Goal: Task Accomplishment & Management: Complete application form

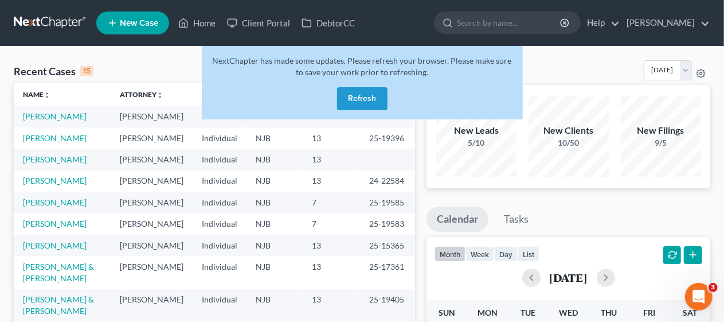
click at [356, 99] on button "Refresh" at bounding box center [362, 98] width 50 height 23
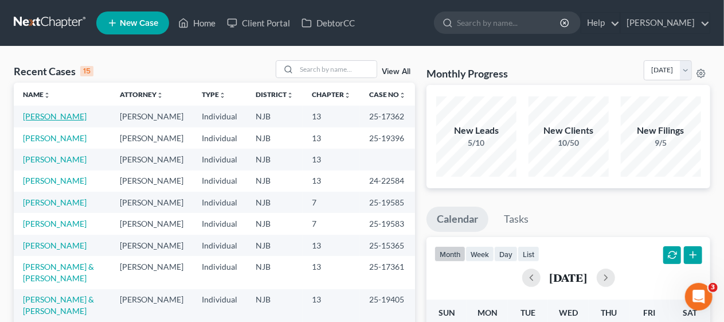
click at [57, 116] on link "[PERSON_NAME]" at bounding box center [55, 116] width 64 height 10
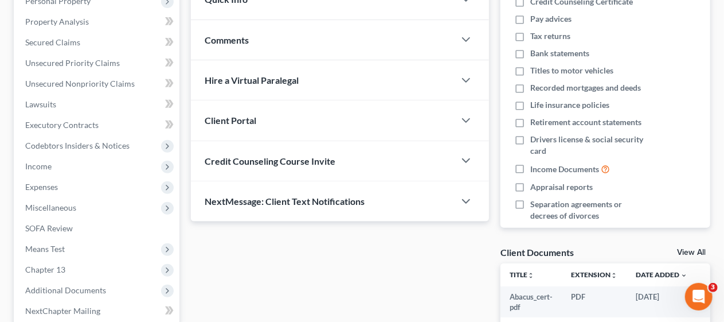
scroll to position [229, 0]
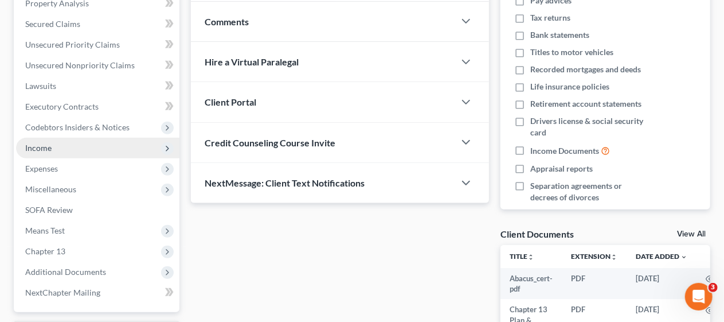
click at [84, 147] on span "Income" at bounding box center [97, 148] width 163 height 21
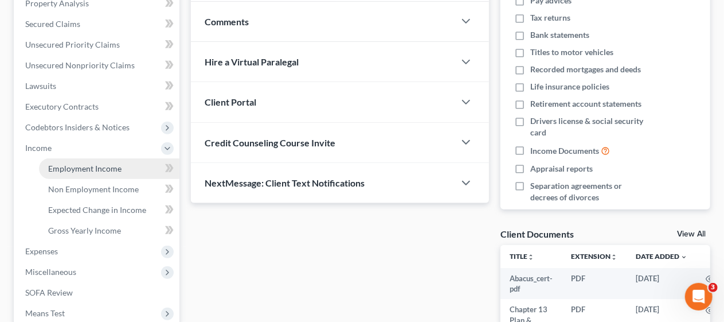
click at [97, 163] on span "Employment Income" at bounding box center [84, 168] width 73 height 10
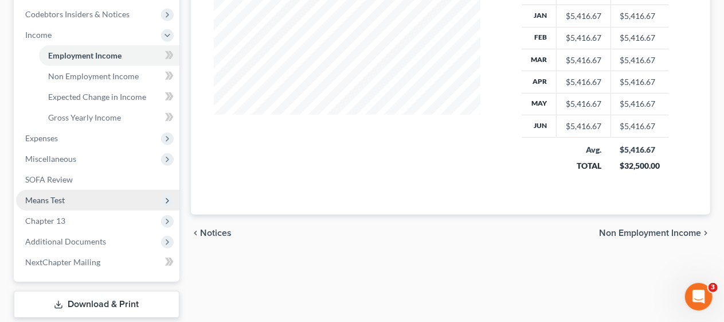
scroll to position [344, 0]
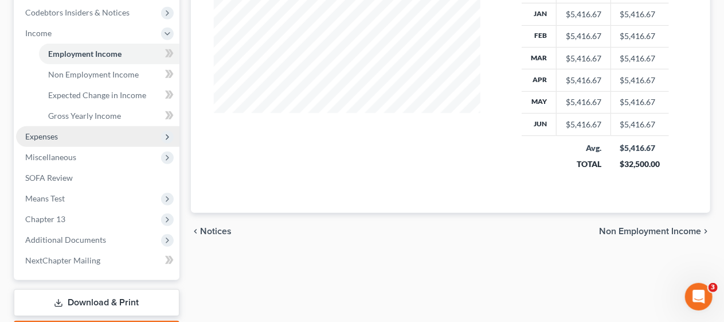
click at [94, 136] on span "Expenses" at bounding box center [97, 136] width 163 height 21
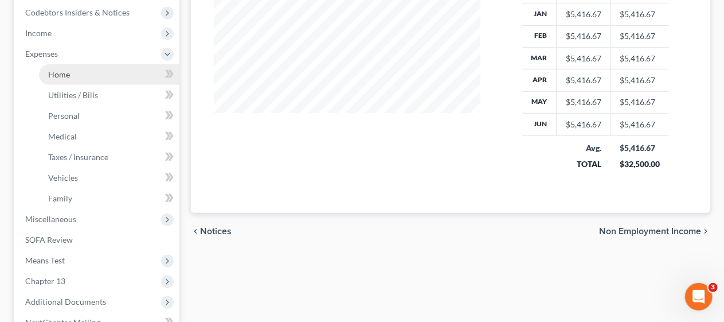
click at [110, 77] on link "Home" at bounding box center [109, 74] width 141 height 21
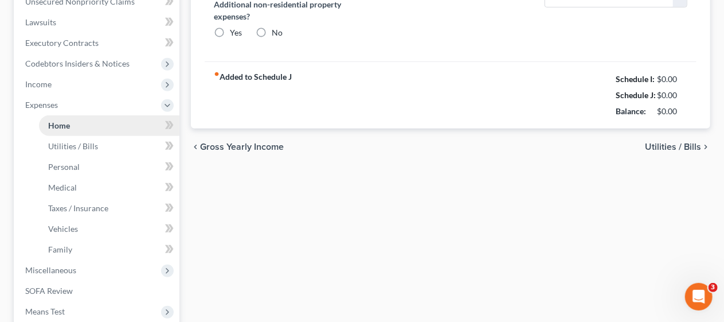
type input "0.00"
radio input "true"
type input "0.00"
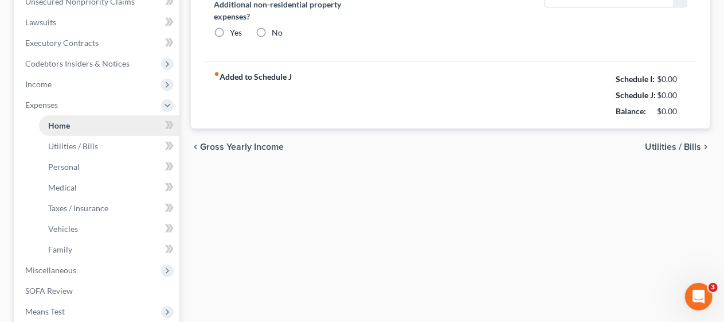
type input "0.00"
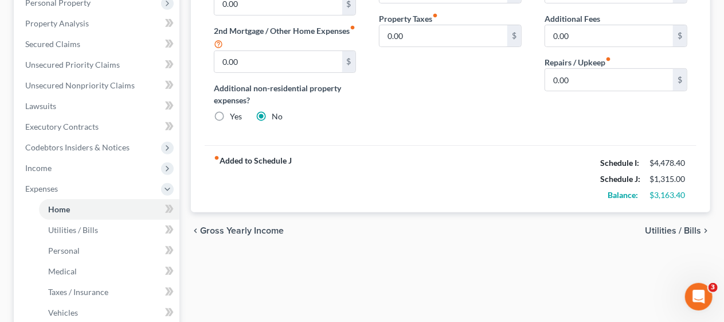
scroll to position [229, 0]
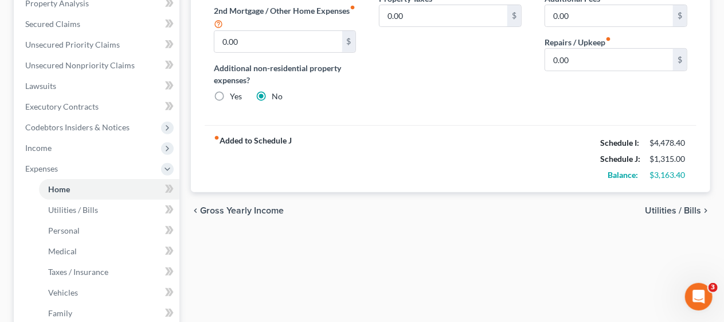
click at [661, 210] on span "Utilities / Bills" at bounding box center [673, 210] width 56 height 9
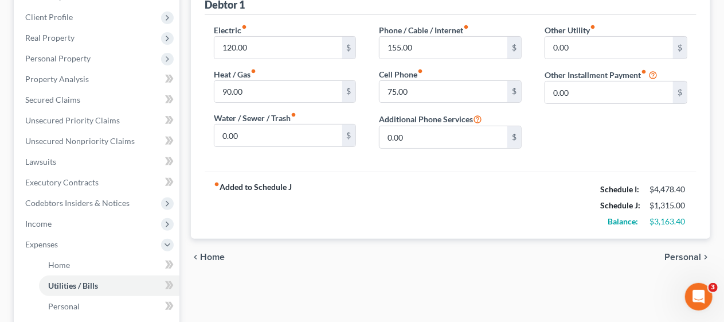
scroll to position [172, 0]
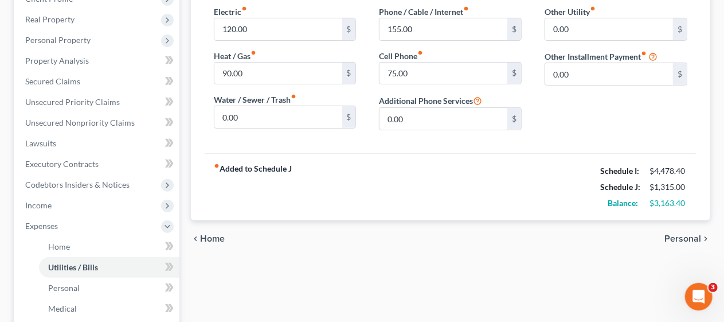
click at [677, 235] on span "Personal" at bounding box center [683, 238] width 37 height 9
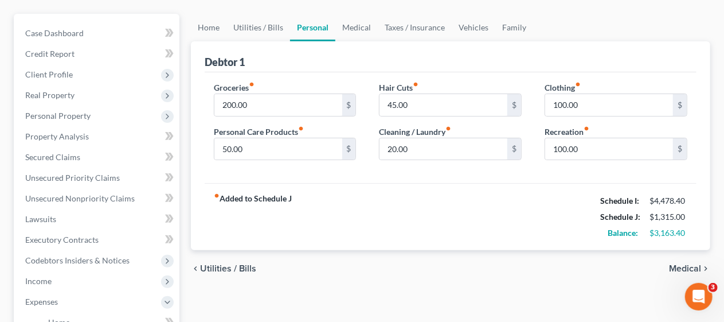
scroll to position [115, 0]
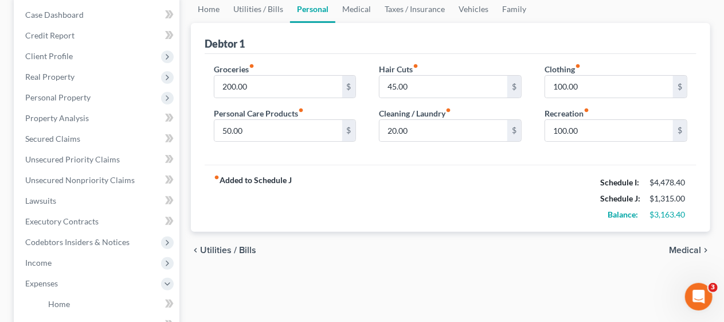
click at [681, 248] on span "Medical" at bounding box center [685, 249] width 32 height 9
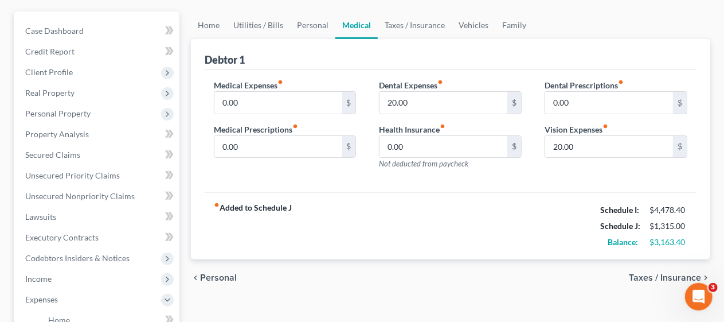
scroll to position [115, 0]
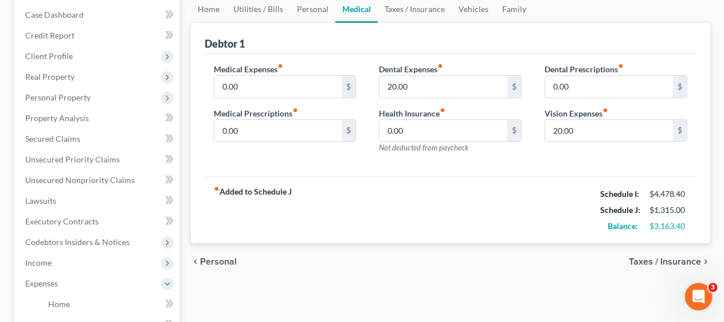
click at [650, 258] on span "Taxes / Insurance" at bounding box center [665, 261] width 72 height 9
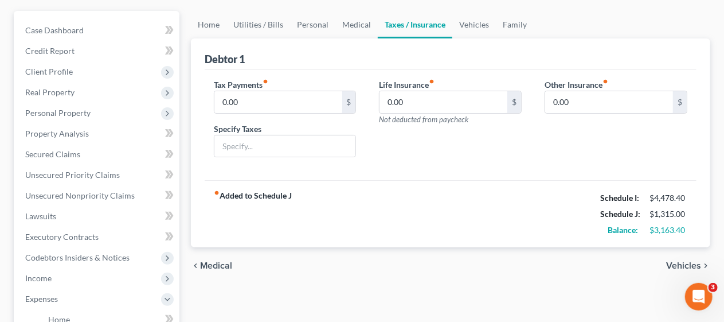
scroll to position [115, 0]
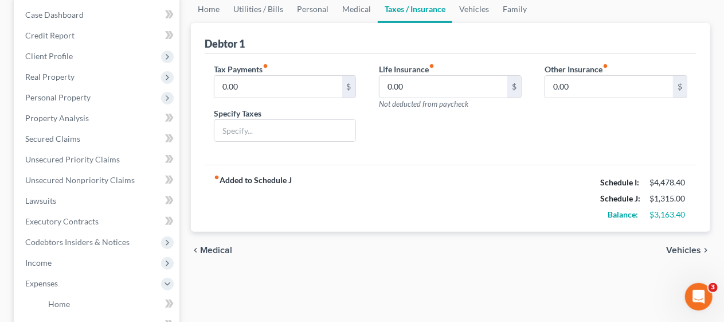
click at [681, 246] on span "Vehicles" at bounding box center [683, 249] width 35 height 9
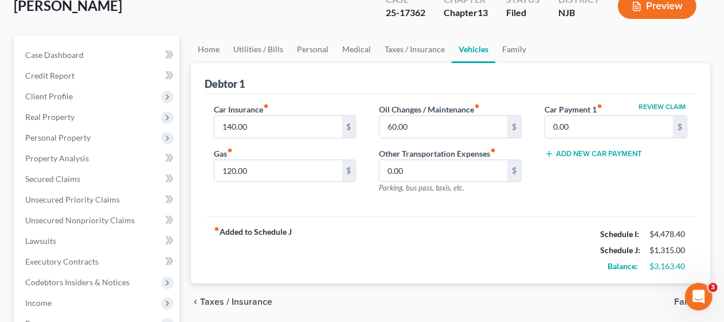
scroll to position [57, 0]
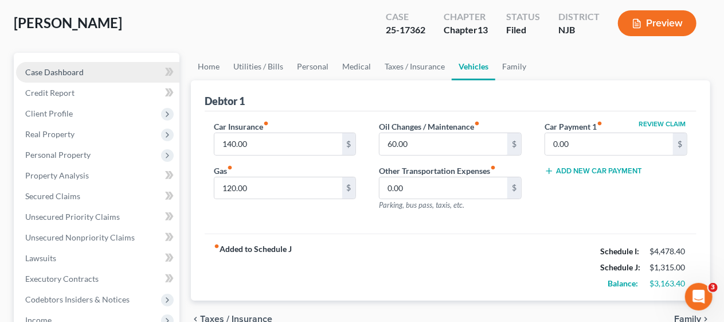
click at [100, 68] on link "Case Dashboard" at bounding box center [97, 72] width 163 height 21
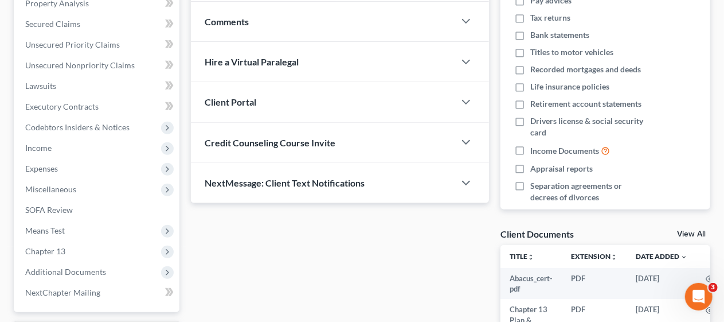
scroll to position [287, 0]
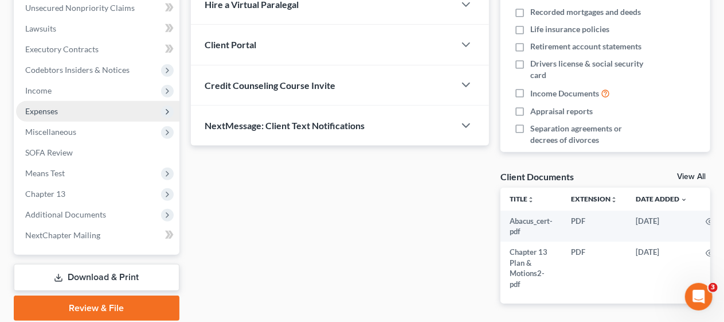
click at [139, 110] on span "Expenses" at bounding box center [97, 111] width 163 height 21
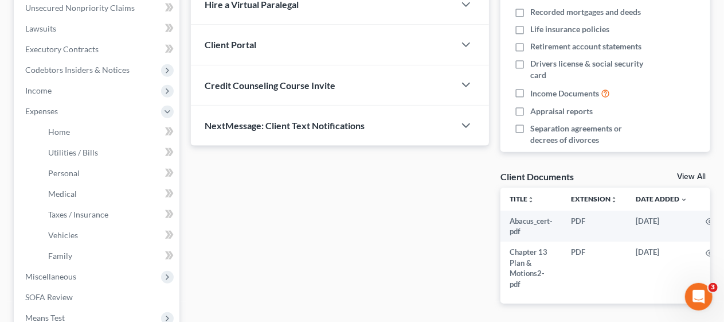
click at [200, 199] on div "Updates & News × New Jersey District Notes Take a look at NextChapter's Distric…" at bounding box center [340, 72] width 310 height 498
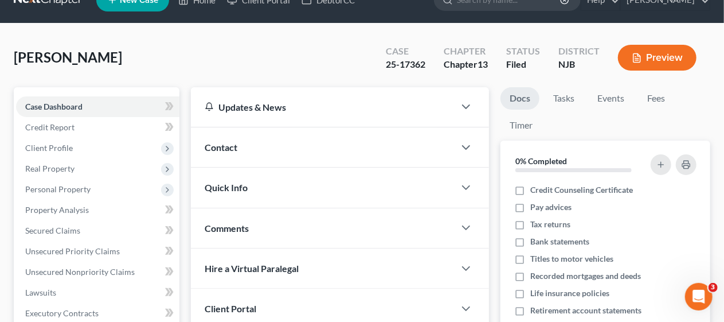
scroll to position [0, 0]
